Goal: Navigation & Orientation: Understand site structure

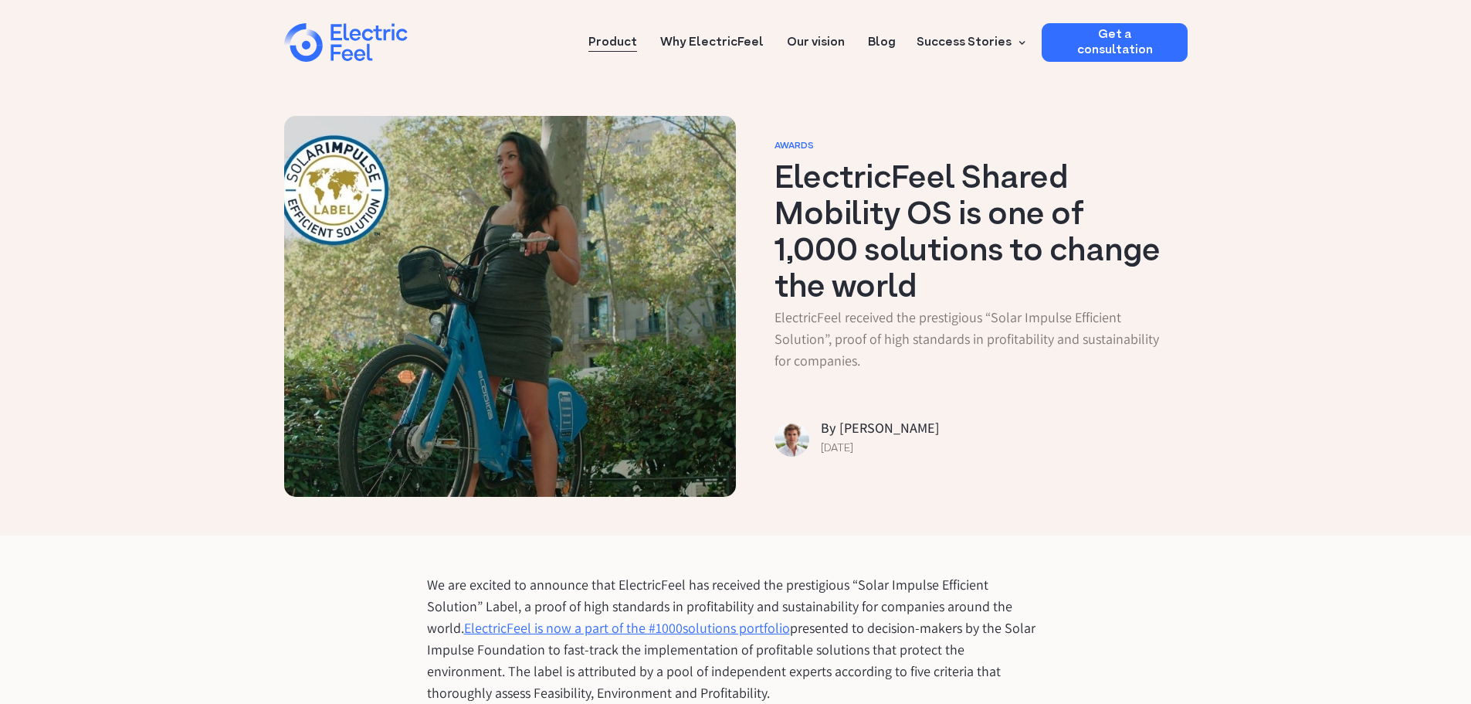
click at [615, 39] on link "Product" at bounding box center [613, 37] width 49 height 29
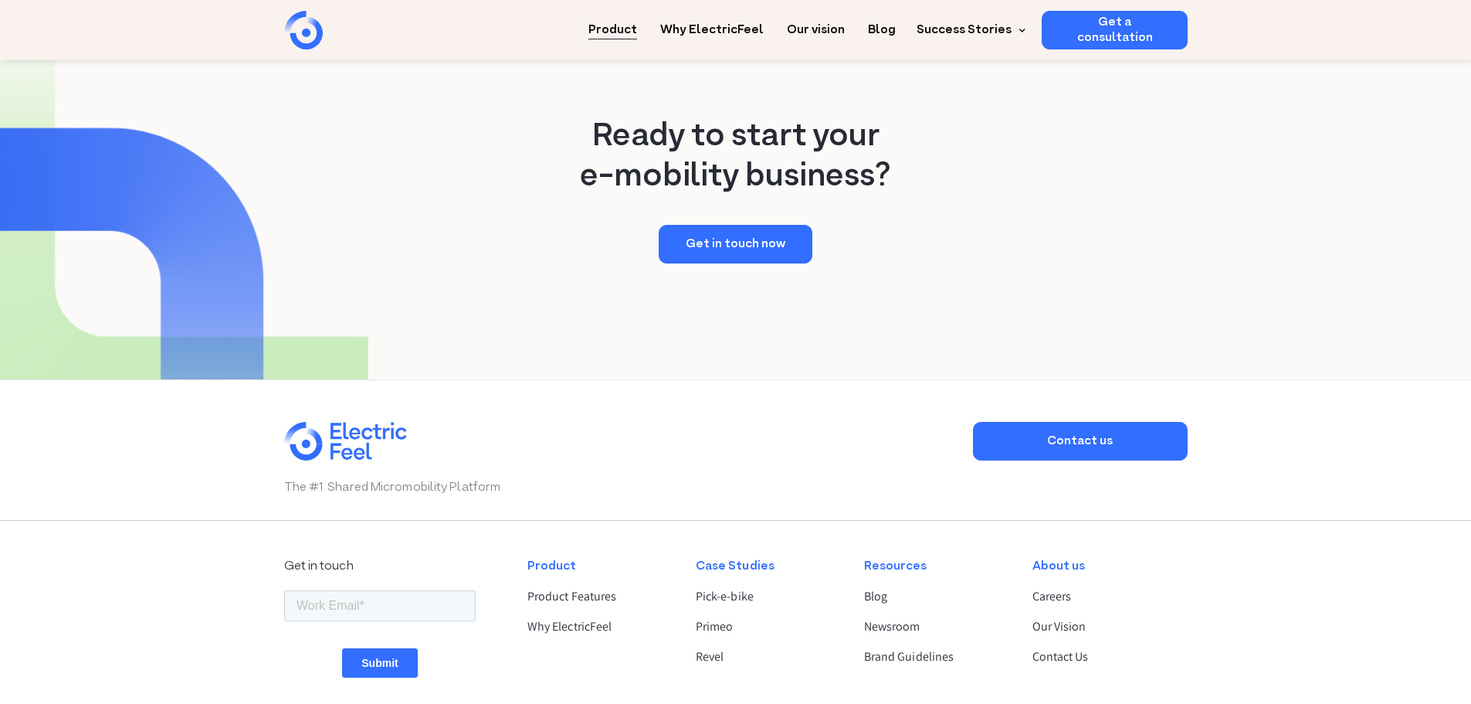
scroll to position [3012, 0]
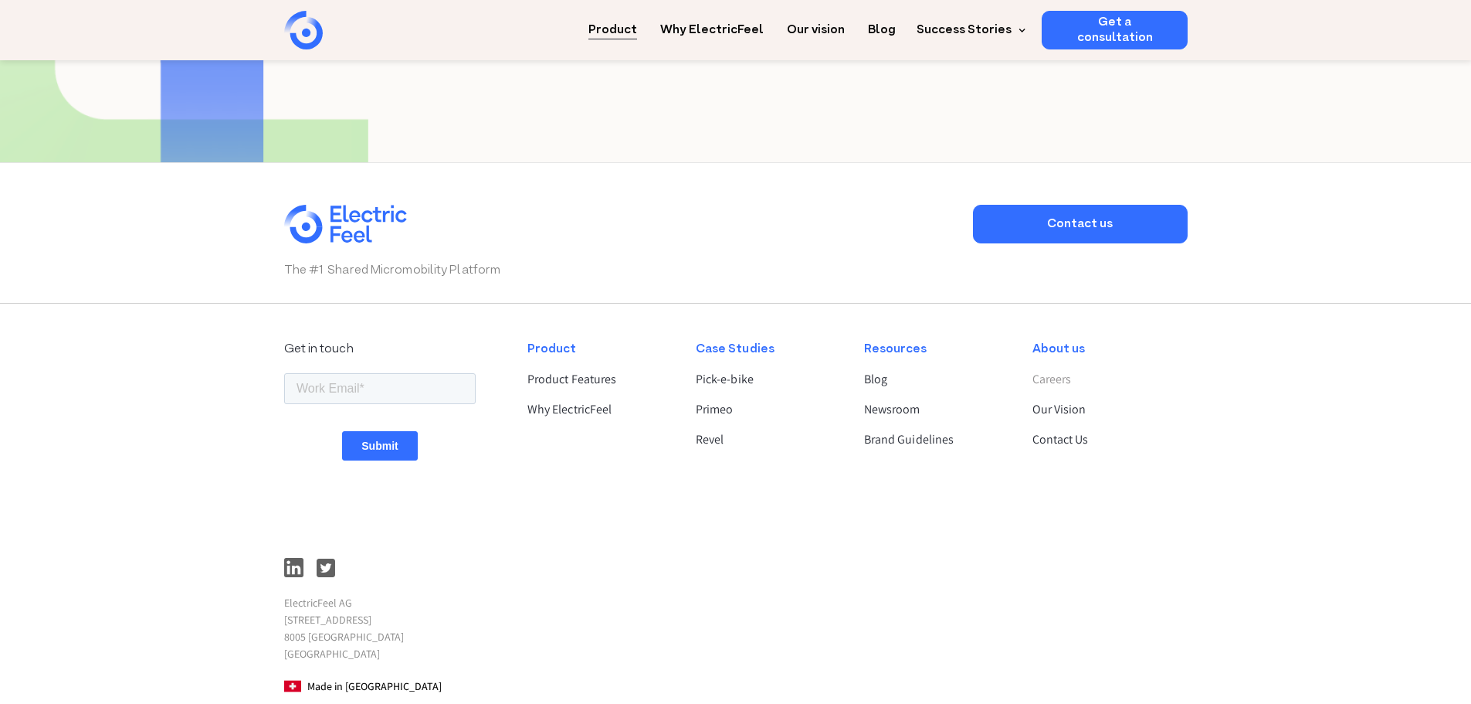
click at [1067, 370] on link "Careers" at bounding box center [1104, 379] width 142 height 19
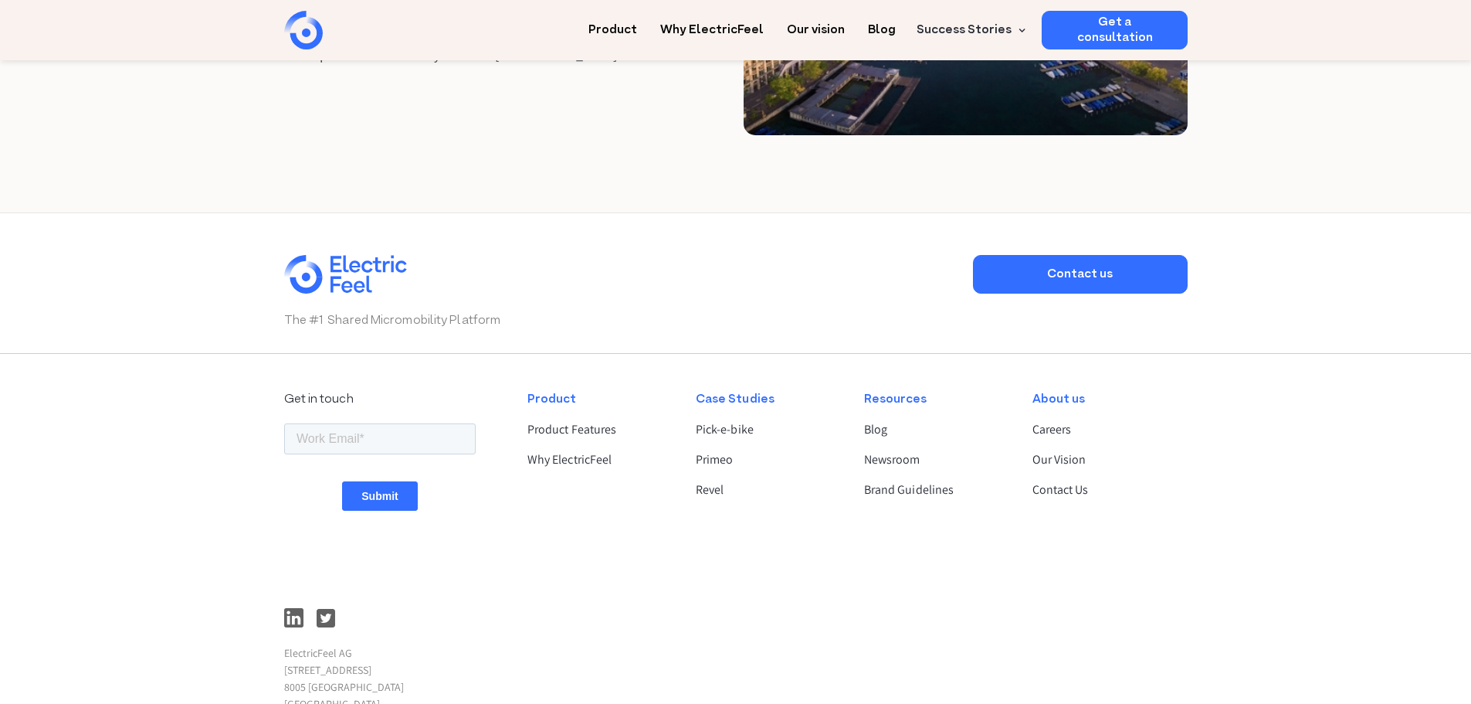
scroll to position [2726, 0]
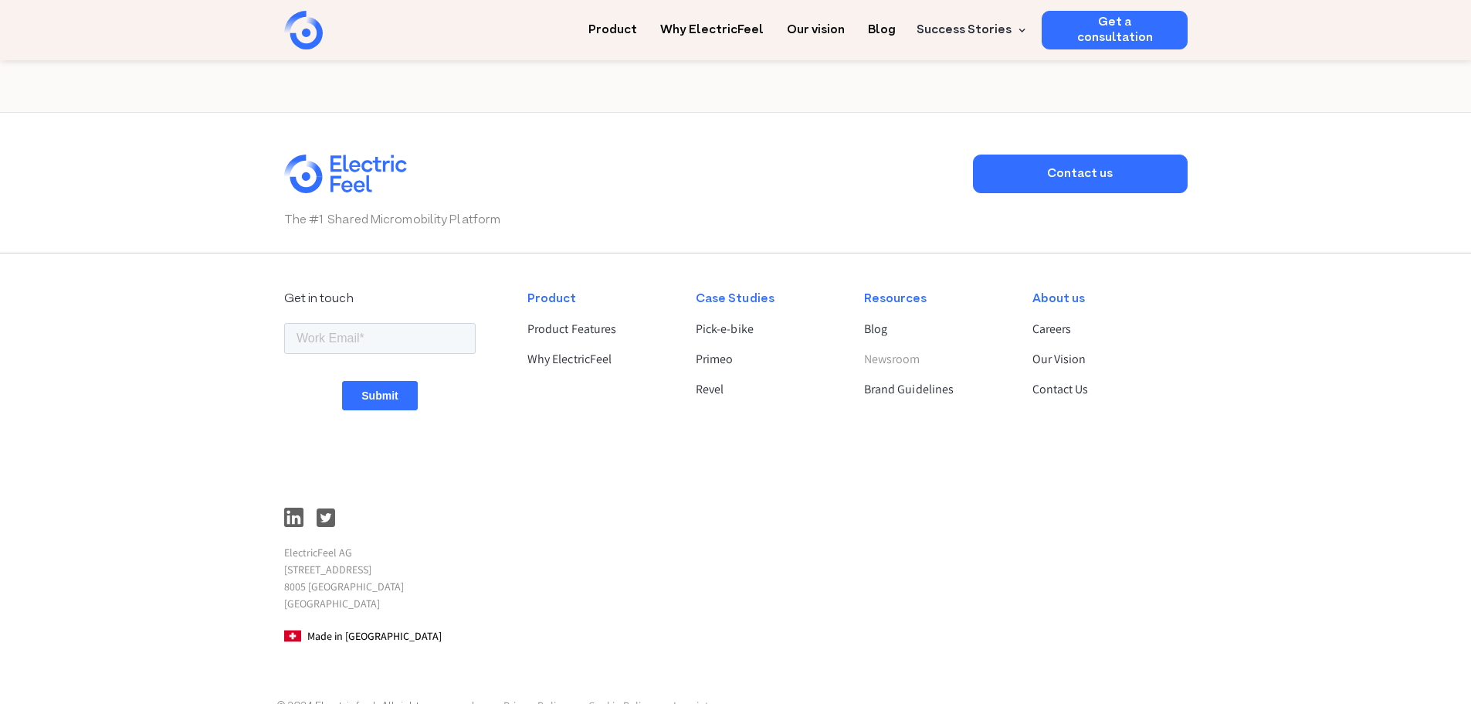
click at [884, 350] on link "Newsroom" at bounding box center [935, 359] width 142 height 19
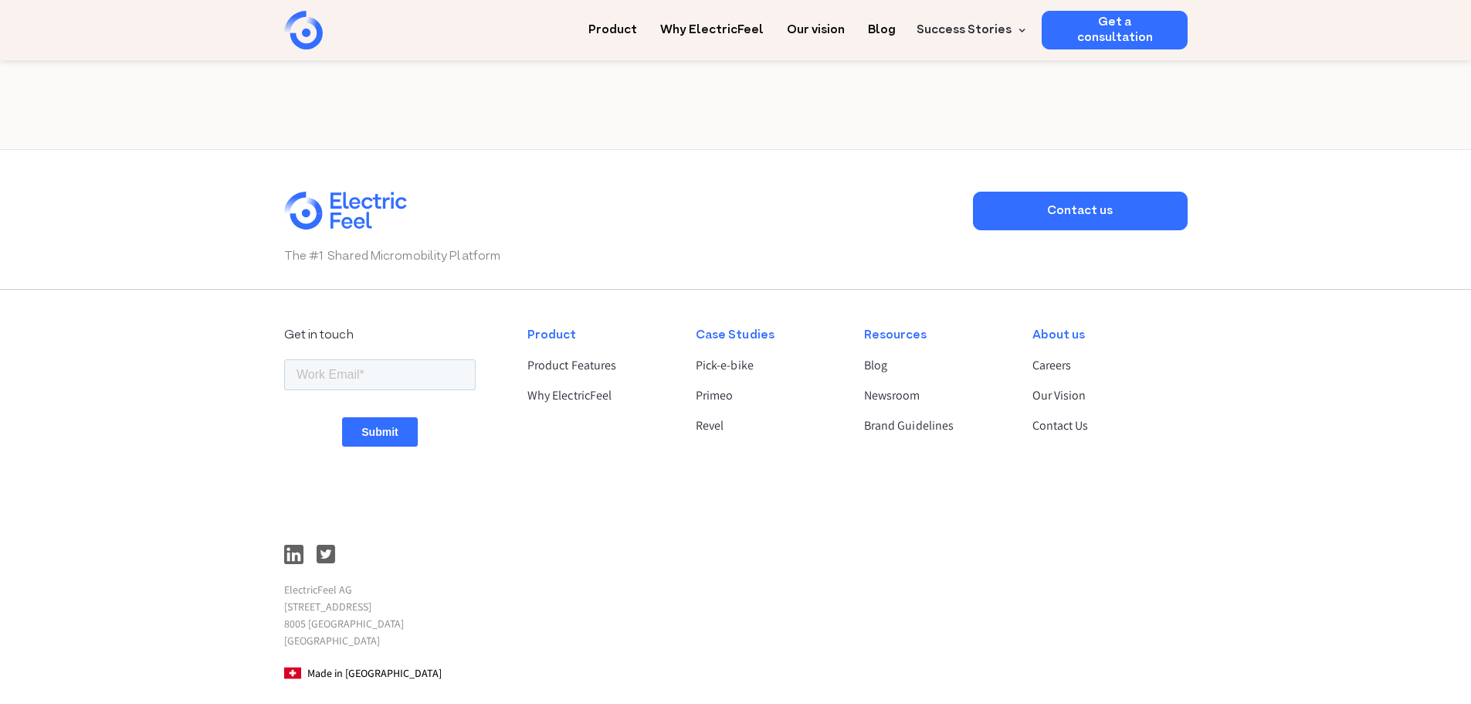
scroll to position [1370, 0]
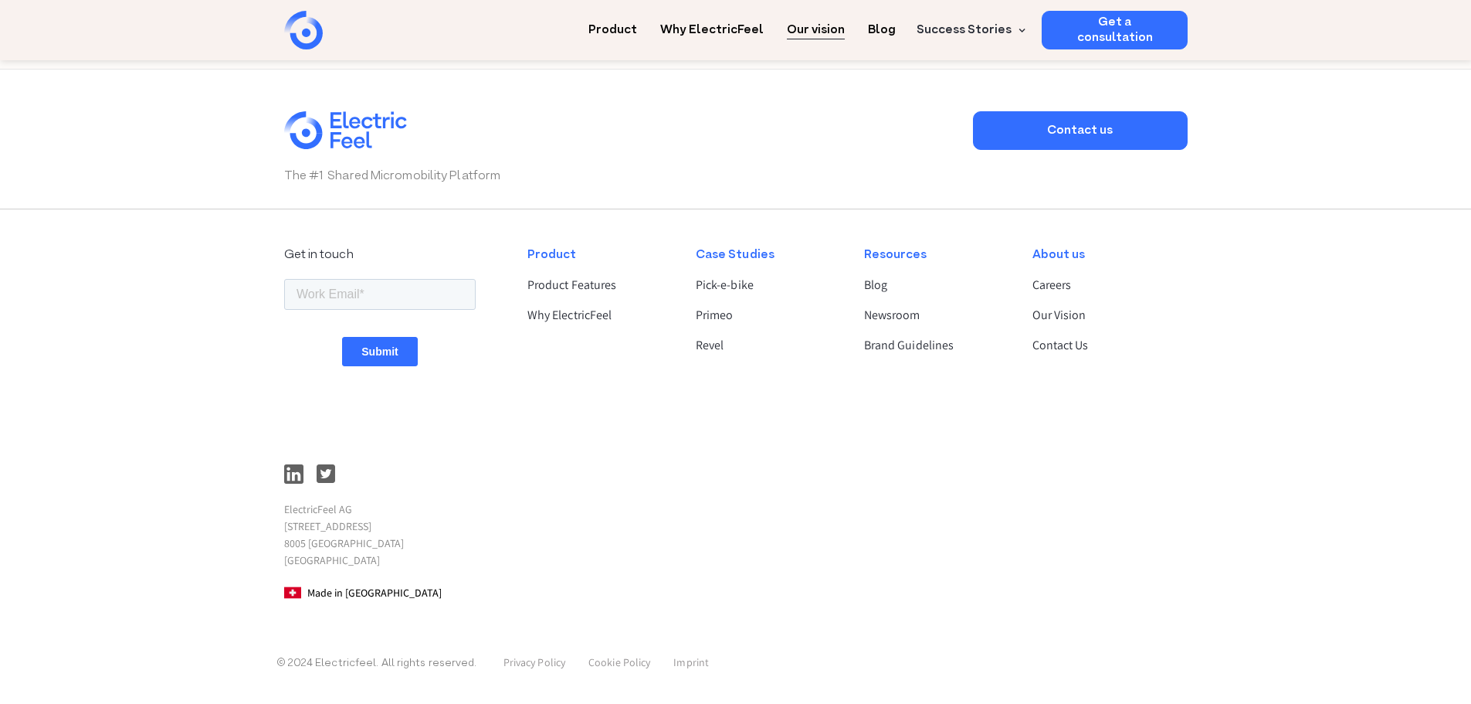
click at [823, 32] on link "Our vision" at bounding box center [816, 25] width 58 height 29
